Goal: Task Accomplishment & Management: Manage account settings

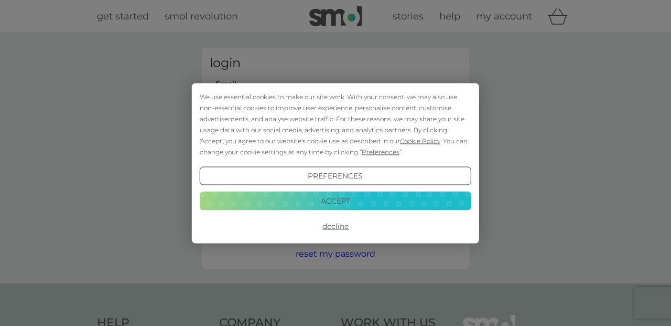
type input "[EMAIL_ADDRESS][DOMAIN_NAME]"
click at [336, 165] on button "Login" at bounding box center [336, 165] width 252 height 30
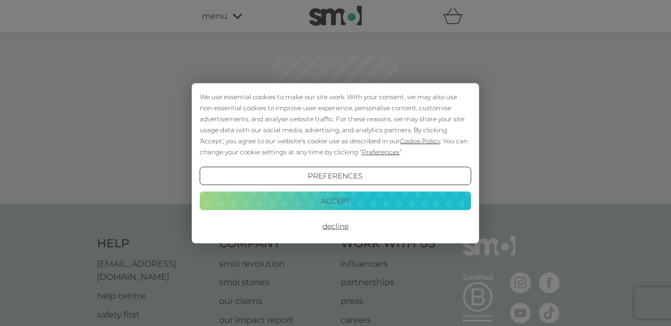
click at [341, 225] on button "Decline" at bounding box center [336, 226] width 272 height 19
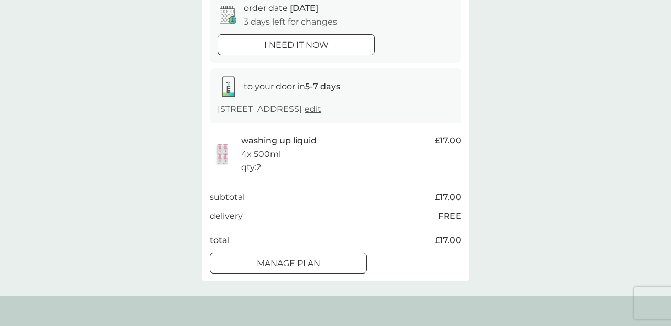
scroll to position [156, 0]
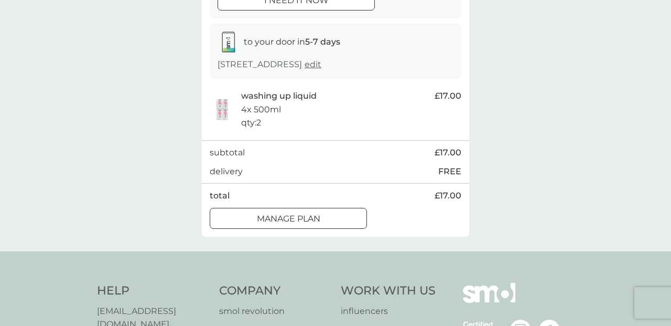
click at [325, 212] on div "Manage plan" at bounding box center [288, 219] width 156 height 14
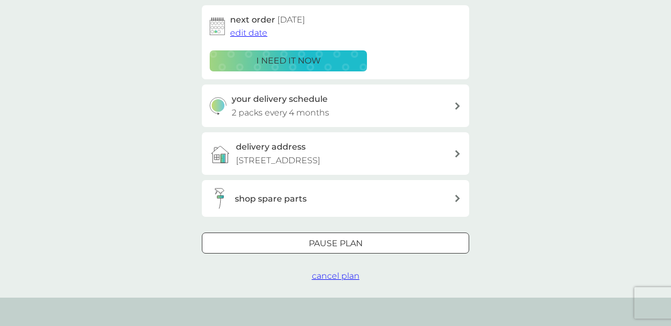
scroll to position [171, 0]
click at [350, 241] on div at bounding box center [336, 244] width 38 height 11
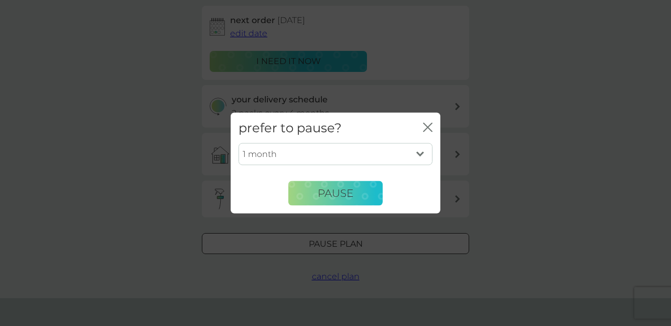
select select "3"
click at [351, 188] on span "Pause" at bounding box center [336, 193] width 36 height 13
